Goal: Check status: Check status

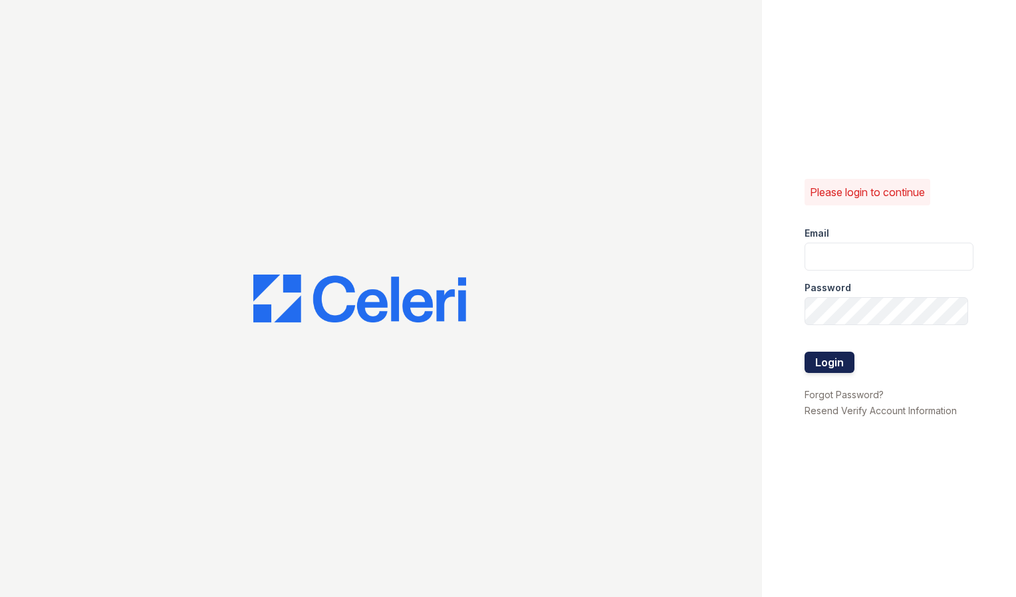
type input "[DOMAIN_NAME][EMAIL_ADDRESS][DOMAIN_NAME]"
click at [832, 366] on button "Login" at bounding box center [829, 362] width 50 height 21
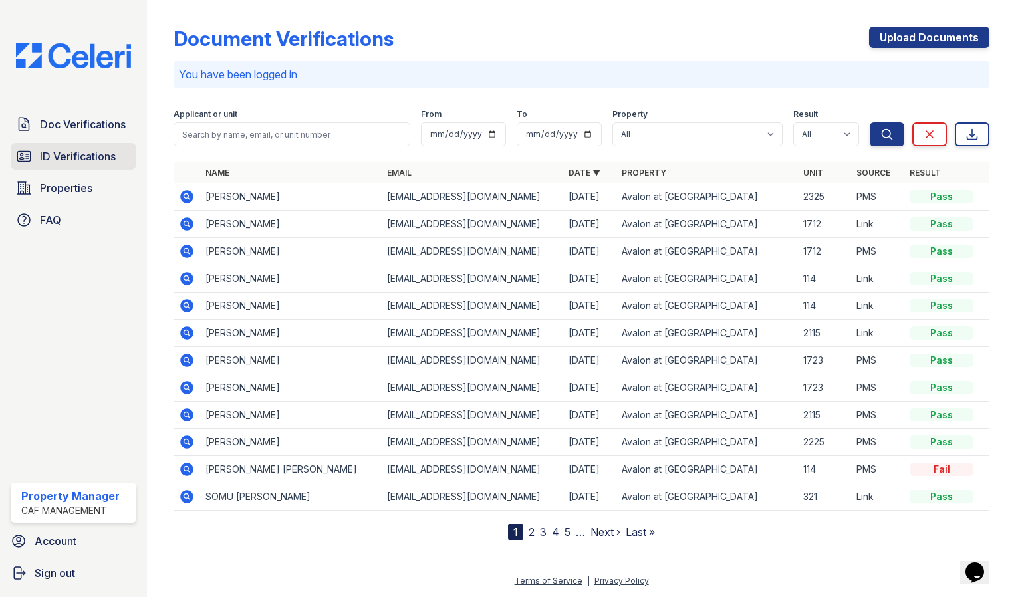
click at [101, 157] on span "ID Verifications" at bounding box center [78, 156] width 76 height 16
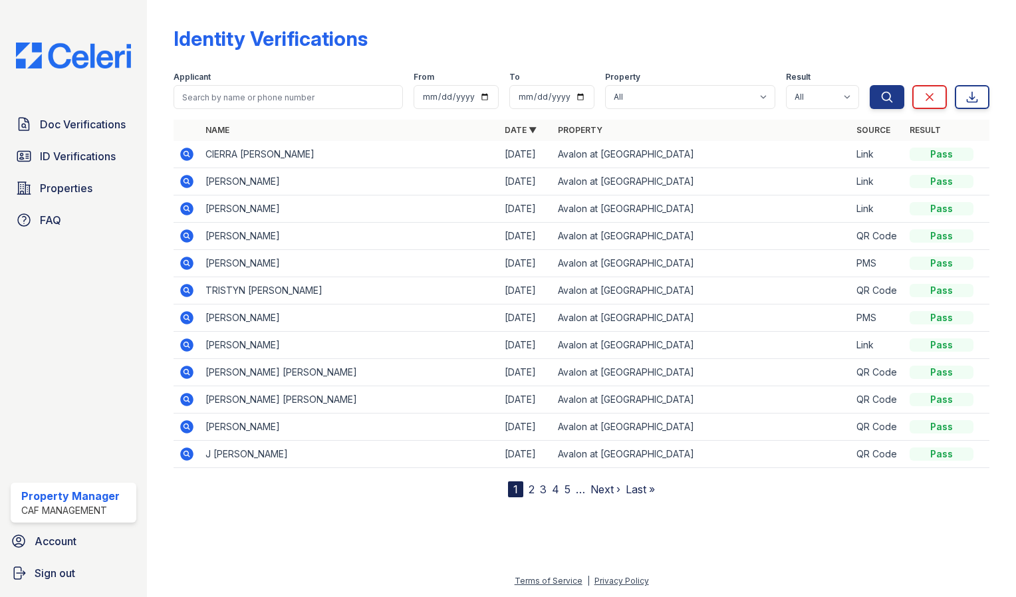
click at [530, 488] on link "2" at bounding box center [532, 489] width 6 height 13
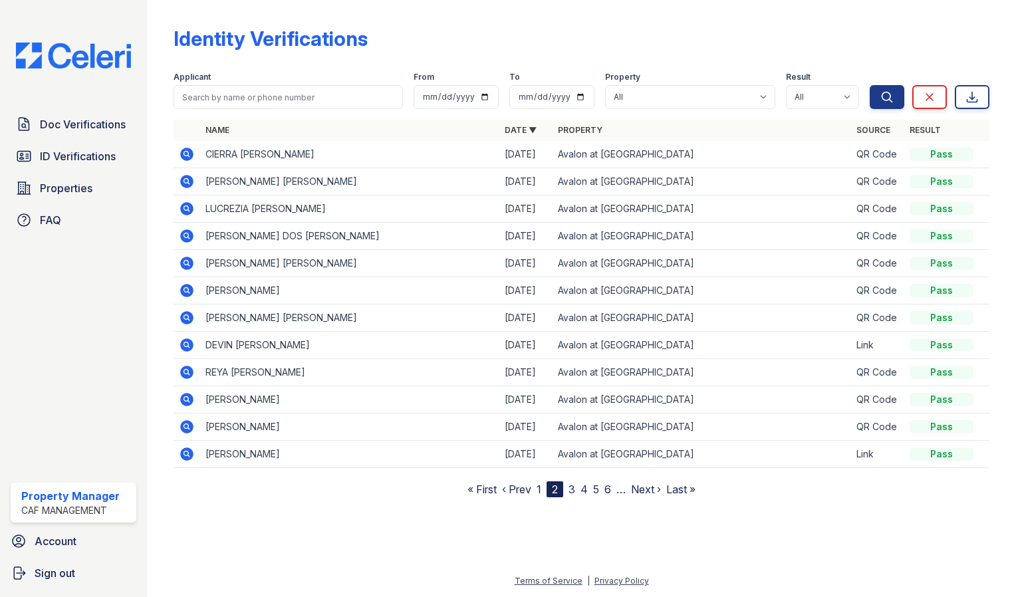
click at [572, 487] on link "3" at bounding box center [571, 489] width 7 height 13
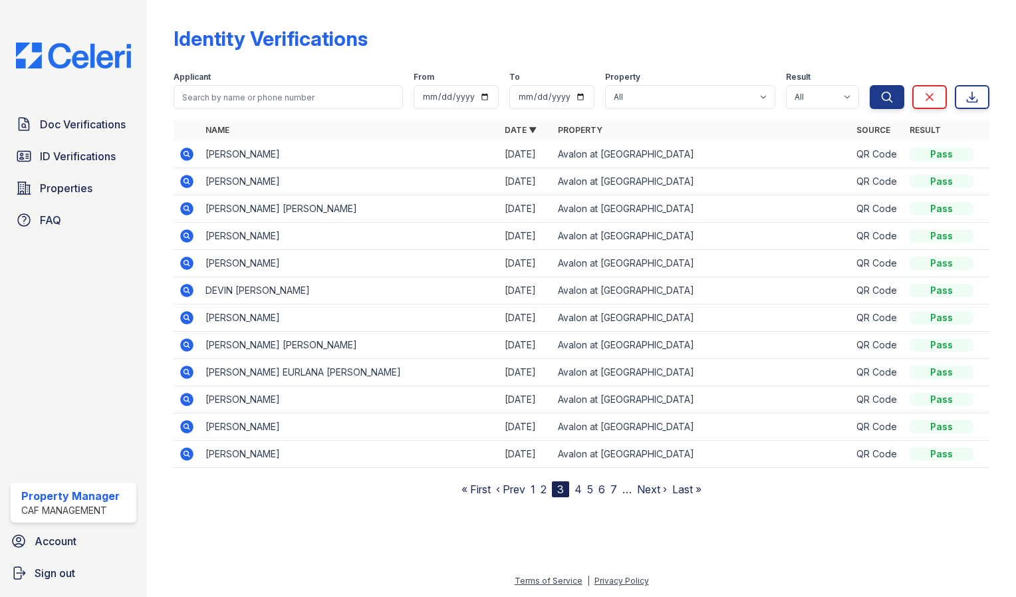
click at [186, 292] on icon at bounding box center [186, 290] width 13 height 13
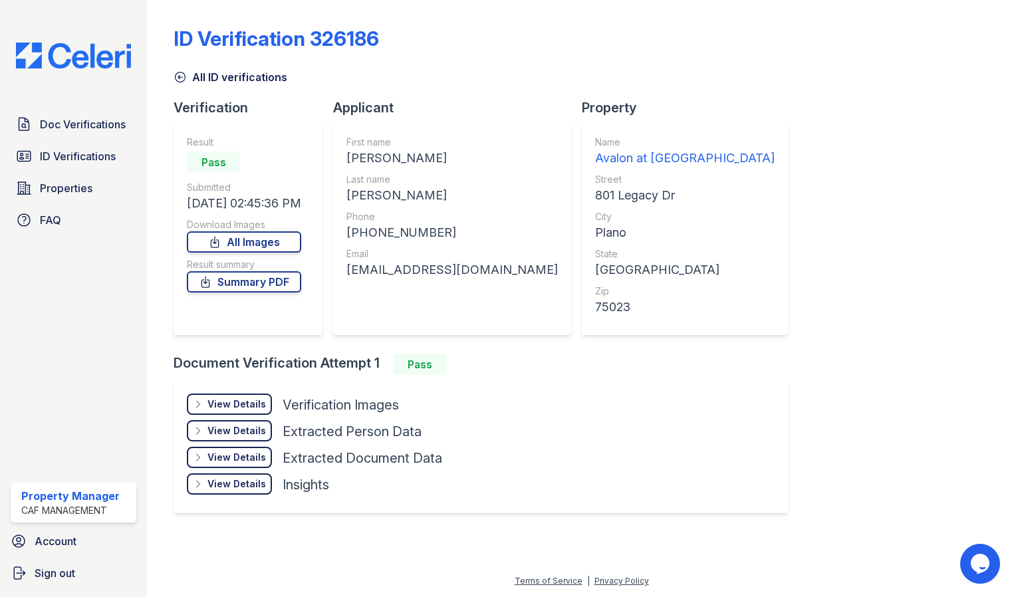
click at [245, 396] on div "View Details Details" at bounding box center [229, 404] width 85 height 21
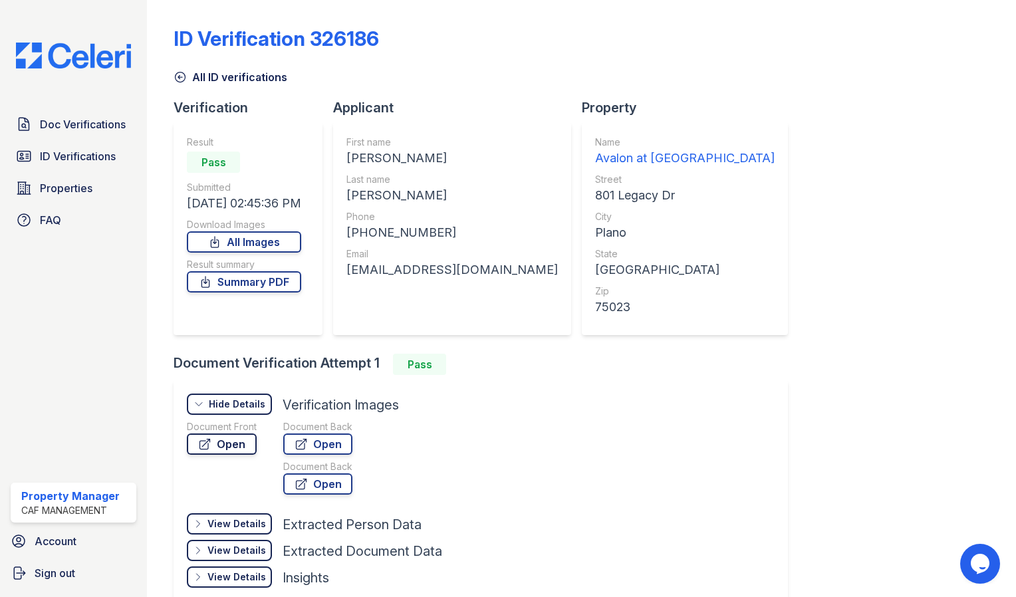
click at [234, 443] on link "Open" at bounding box center [222, 443] width 70 height 21
click at [103, 118] on span "Doc Verifications" at bounding box center [83, 124] width 86 height 16
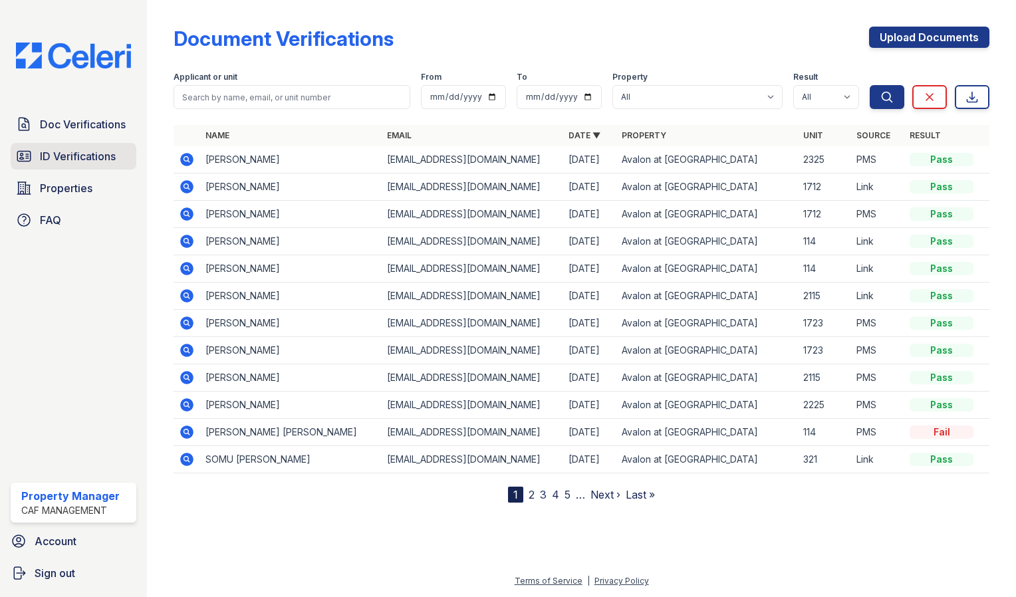
click at [90, 156] on span "ID Verifications" at bounding box center [78, 156] width 76 height 16
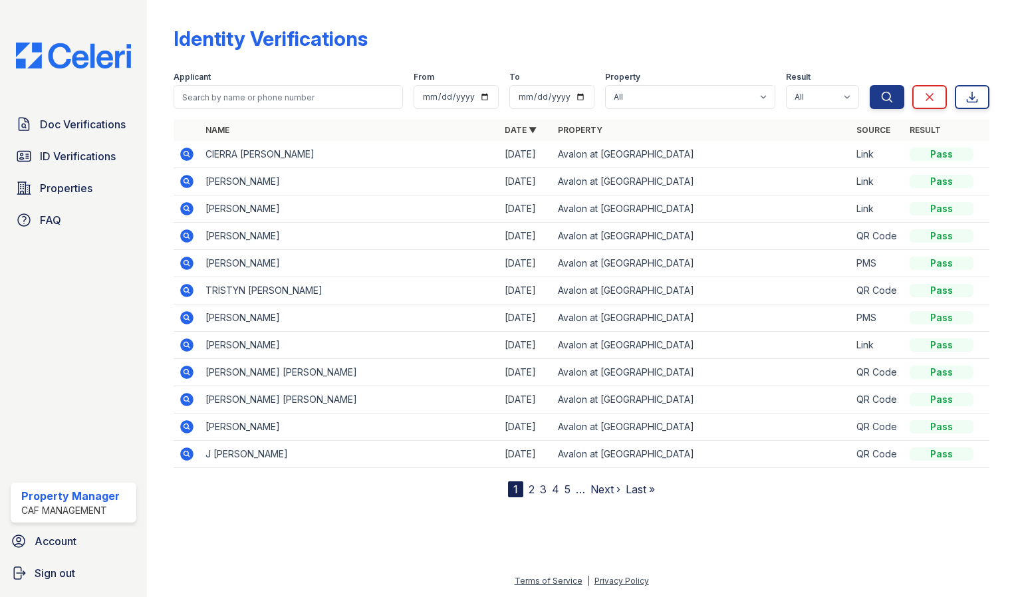
click at [185, 344] on icon at bounding box center [185, 343] width 3 height 3
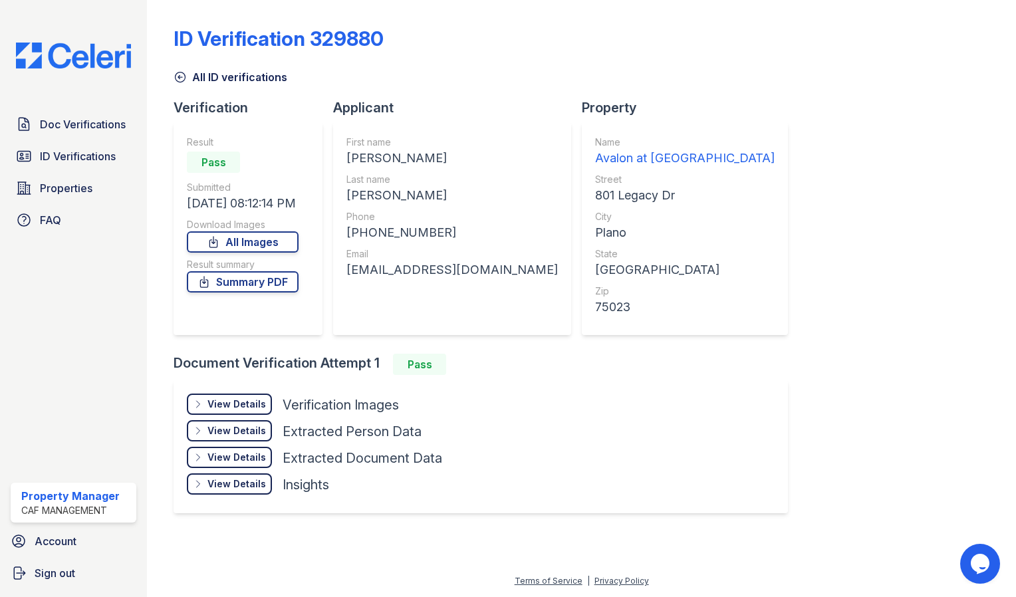
click at [255, 403] on div "View Details" at bounding box center [236, 404] width 59 height 13
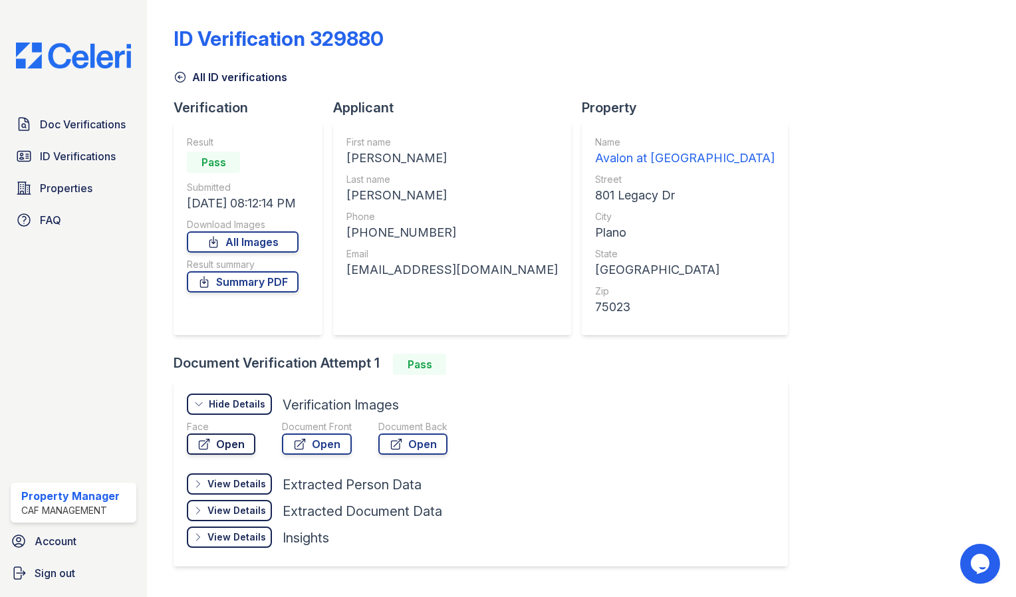
click at [233, 447] on link "Open" at bounding box center [221, 443] width 68 height 21
click at [314, 446] on link "Open" at bounding box center [317, 443] width 70 height 21
click at [410, 441] on link "Open" at bounding box center [412, 443] width 69 height 21
